Goal: Information Seeking & Learning: Learn about a topic

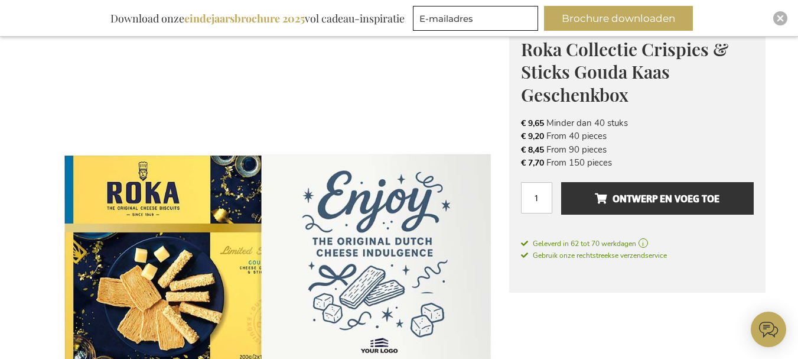
click at [560, 67] on span "Roka Collectie Crispies & Sticks Gouda Kaas Geschenkbox" at bounding box center [624, 71] width 207 height 69
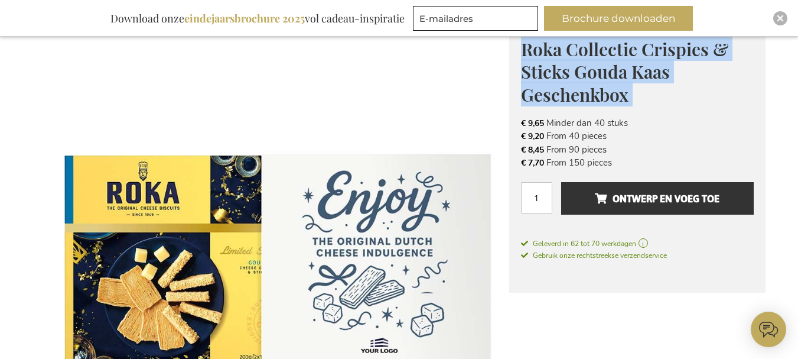
click at [560, 67] on span "Roka Collectie Crispies & Sticks Gouda Kaas Geschenkbox" at bounding box center [624, 71] width 207 height 69
copy div "Roka Collectie Crispies & Sticks Gouda Kaas Geschenkbox ROKA: SINDS 1949, PROEF…"
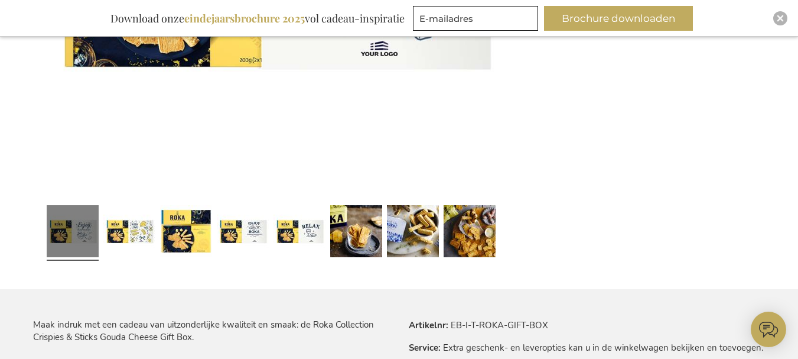
scroll to position [709, 0]
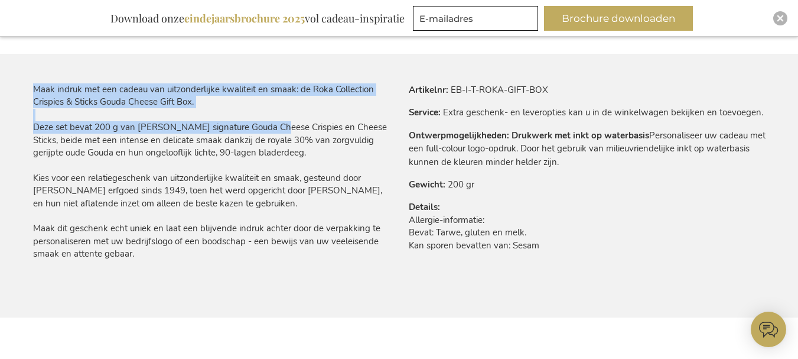
drag, startPoint x: 27, startPoint y: 126, endPoint x: 271, endPoint y: 129, distance: 244.0
click at [271, 129] on main "Ga naar het einde van de afbeeldingen-gallerij Ga naar het begin van de afbeeld…" at bounding box center [400, 60] width 752 height 1148
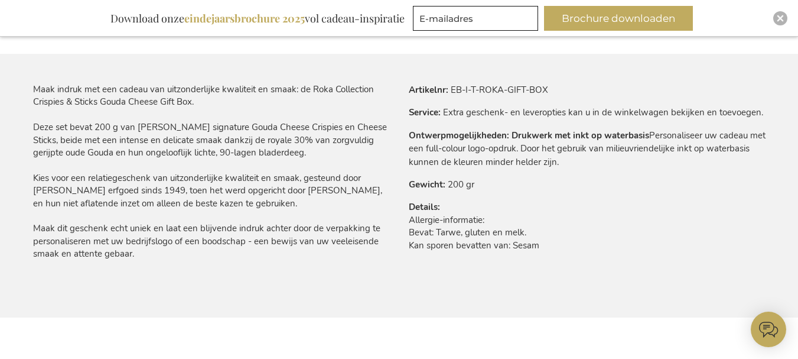
click at [298, 159] on div "Maak indruk met een cadeau van uitzonderlijke kwaliteit en smaak: de Roka Colle…" at bounding box center [211, 171] width 357 height 177
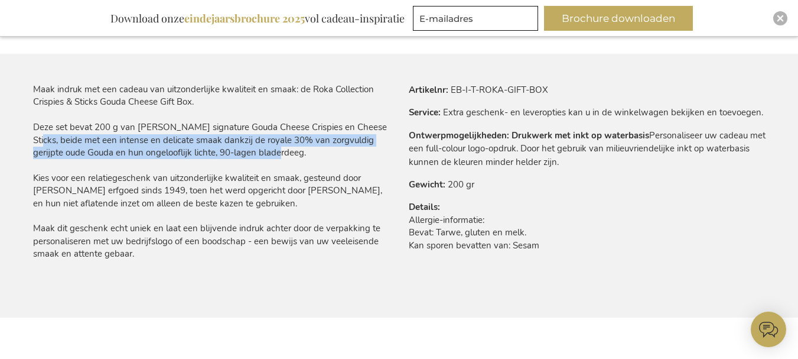
drag, startPoint x: 292, startPoint y: 154, endPoint x: 34, endPoint y: 131, distance: 258.6
click at [38, 134] on div "Maak indruk met een cadeau van uitzonderlijke kwaliteit en smaak: de Roka Colle…" at bounding box center [211, 171] width 357 height 177
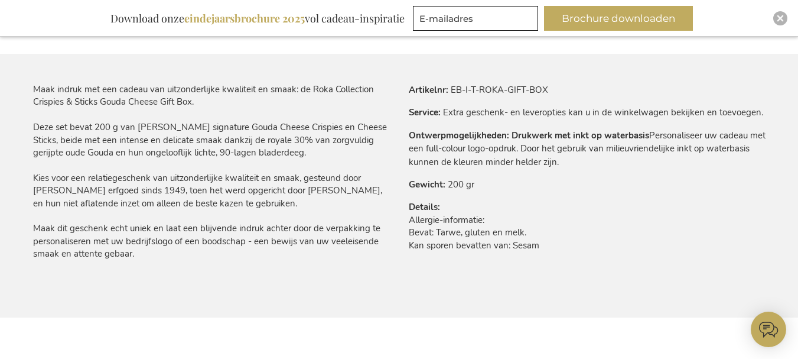
click at [20, 120] on div "Winkelwagen Winkelwagen Sluiten U heeft geen product(en) in uw winkelwagen. Ga …" at bounding box center [399, 236] width 798 height 1817
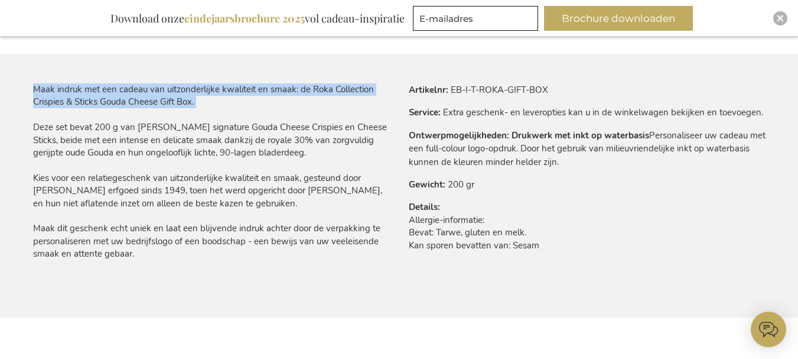
drag, startPoint x: 24, startPoint y: 119, endPoint x: 246, endPoint y: 119, distance: 222.1
click at [251, 119] on main "Ga naar het einde van de afbeeldingen-gallerij Ga naar het begin van de afbeeld…" at bounding box center [400, 60] width 752 height 1148
click at [246, 119] on div "Maak indruk met een cadeau van uitzonderlijke kwaliteit en smaak: de Roka Colle…" at bounding box center [211, 171] width 357 height 177
drag, startPoint x: 32, startPoint y: 126, endPoint x: 41, endPoint y: 127, distance: 9.5
click at [38, 127] on main "Ga naar het einde van de afbeeldingen-gallerij Ga naar het begin van de afbeeld…" at bounding box center [400, 60] width 752 height 1148
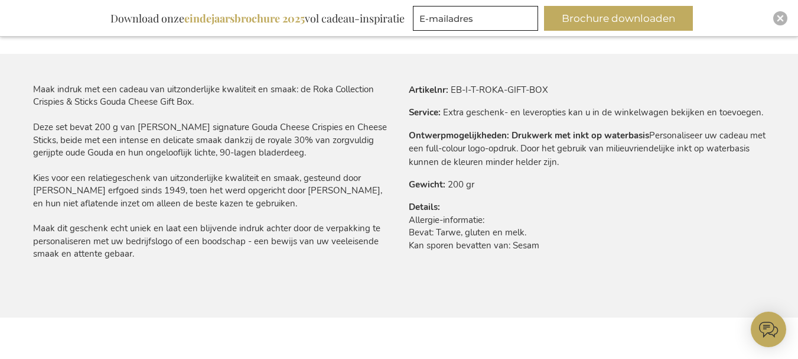
click at [43, 126] on div "Maak indruk met een cadeau van uitzonderlijke kwaliteit en smaak: de Roka Colle…" at bounding box center [211, 171] width 357 height 177
drag, startPoint x: 52, startPoint y: 128, endPoint x: 62, endPoint y: 127, distance: 10.1
click at [74, 130] on div "Maak indruk met een cadeau van uitzonderlijke kwaliteit en smaak: de Roka Colle…" at bounding box center [211, 171] width 357 height 177
click at [55, 126] on div "Maak indruk met een cadeau van uitzonderlijke kwaliteit en smaak: de Roka Colle…" at bounding box center [211, 171] width 357 height 177
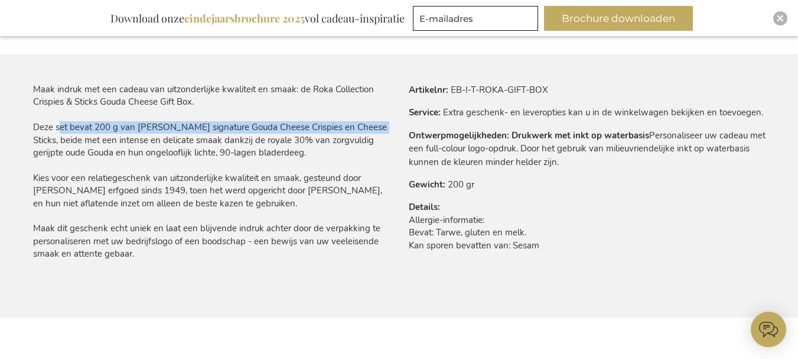
drag, startPoint x: 55, startPoint y: 126, endPoint x: 353, endPoint y: 128, distance: 298.4
click at [353, 128] on div "Maak indruk met een cadeau van uitzonderlijke kwaliteit en smaak: de Roka Colle…" at bounding box center [211, 171] width 357 height 177
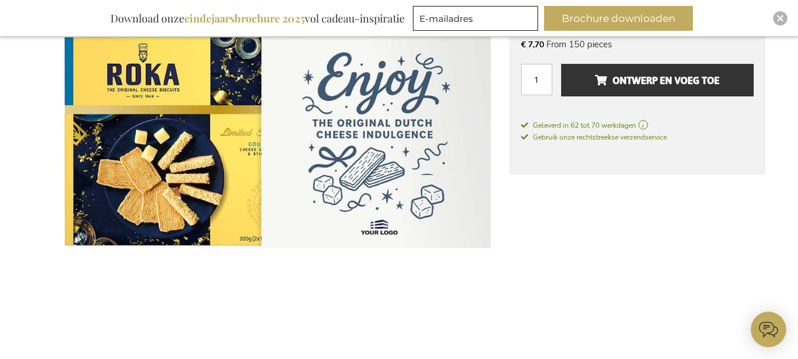
scroll to position [414, 0]
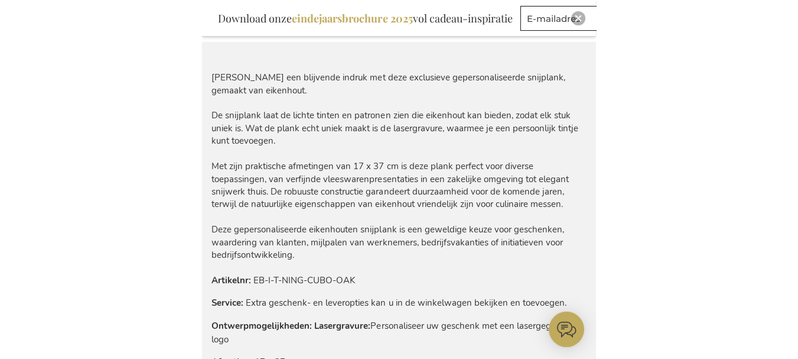
scroll to position [945, 0]
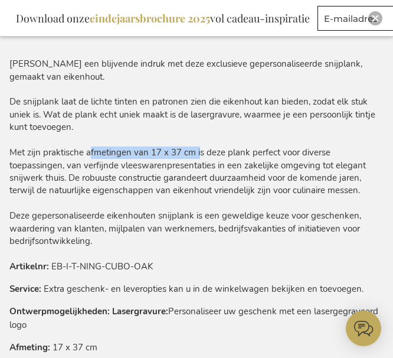
drag, startPoint x: 87, startPoint y: 152, endPoint x: 196, endPoint y: 149, distance: 108.7
click at [196, 149] on div "[PERSON_NAME] een blijvende indruk met deze exclusieve gepersonaliseerde snijpl…" at bounding box center [196, 153] width 375 height 190
copy div "afmetingen van 17 x 37 cm"
